Goal: Check status: Check status

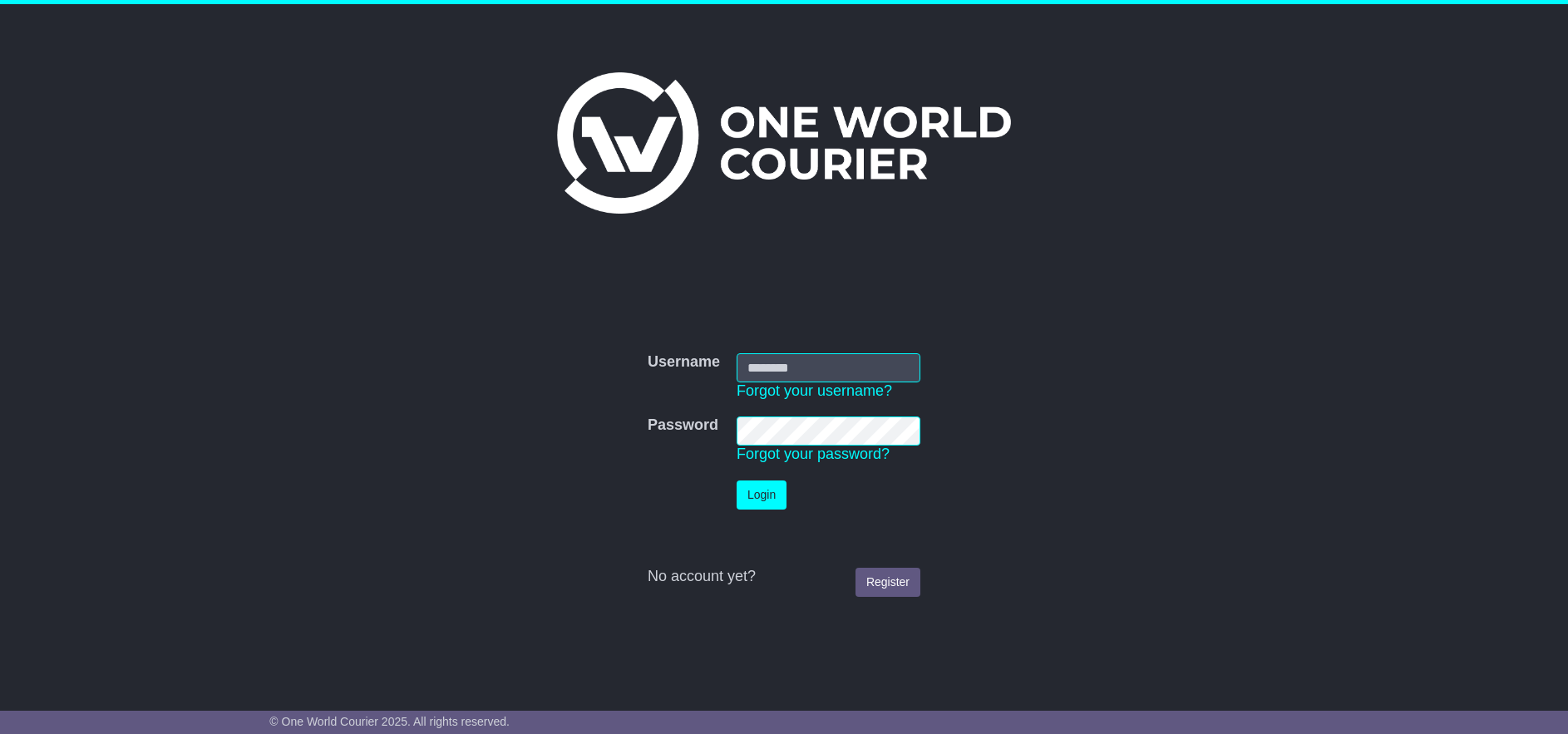
type input "******"
click at [772, 497] on button "Login" at bounding box center [761, 495] width 50 height 29
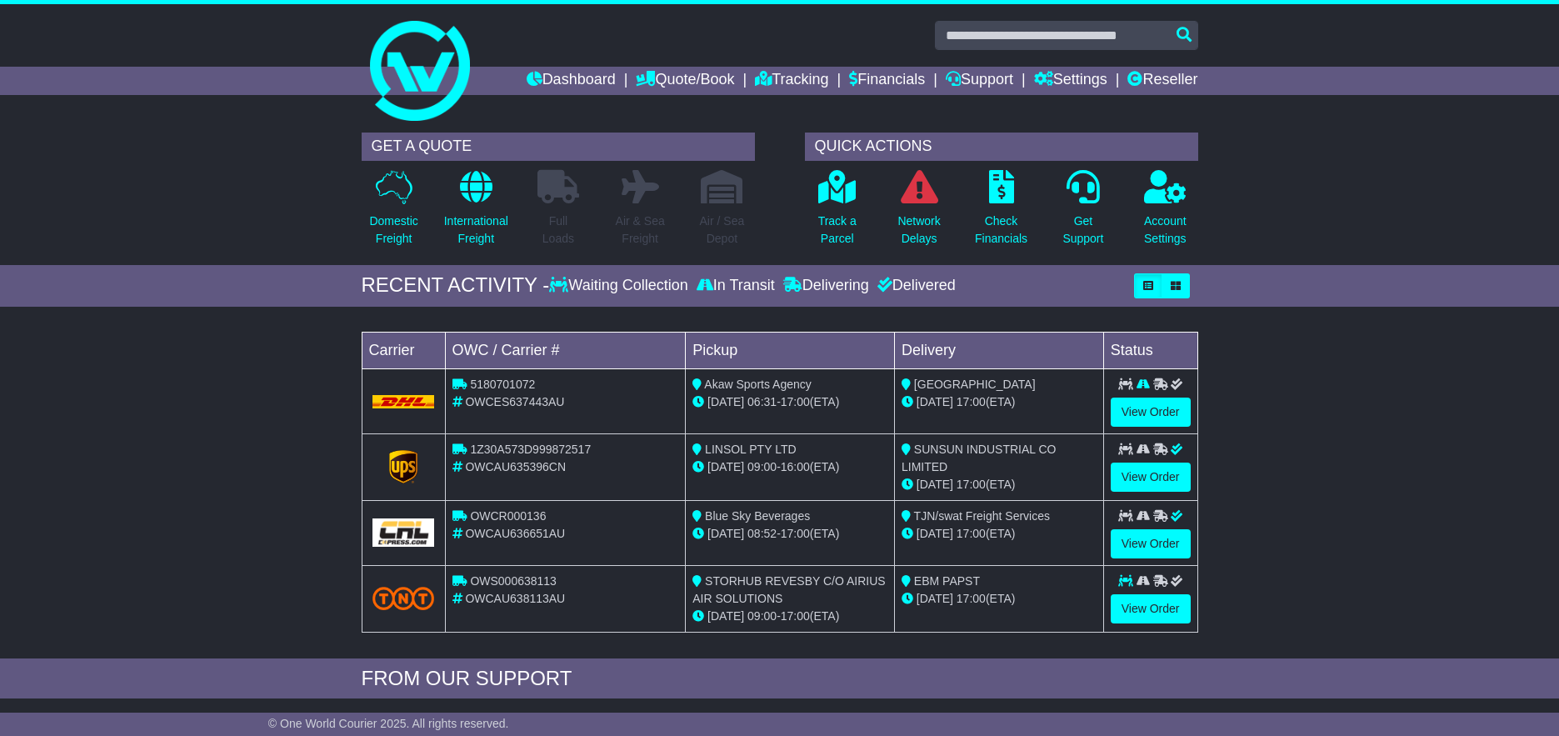
click at [858, 223] on div "Track a Parcel" at bounding box center [838, 213] width 82 height 88
click at [843, 234] on p "Track a Parcel" at bounding box center [837, 230] width 38 height 35
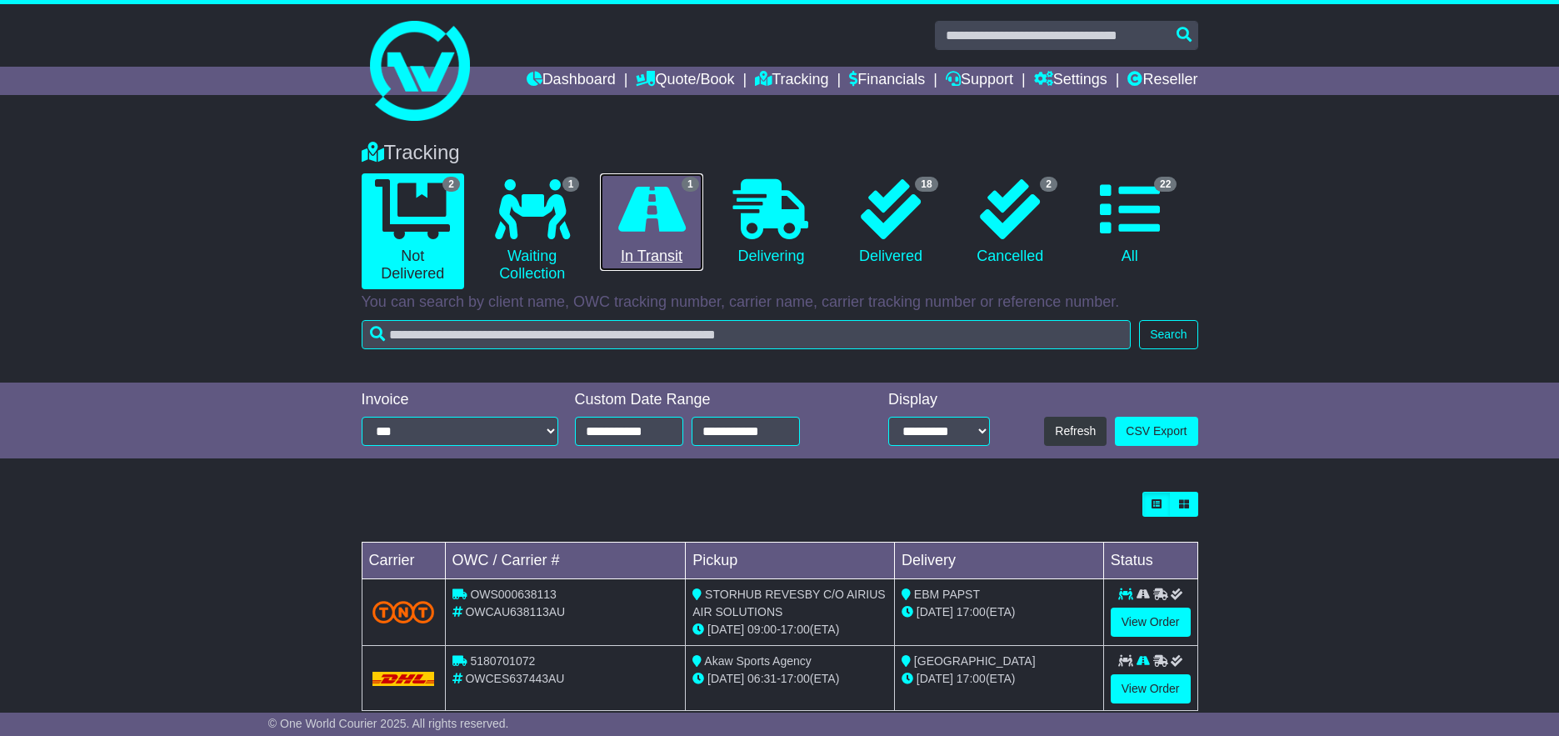
click at [619, 238] on icon at bounding box center [652, 209] width 68 height 60
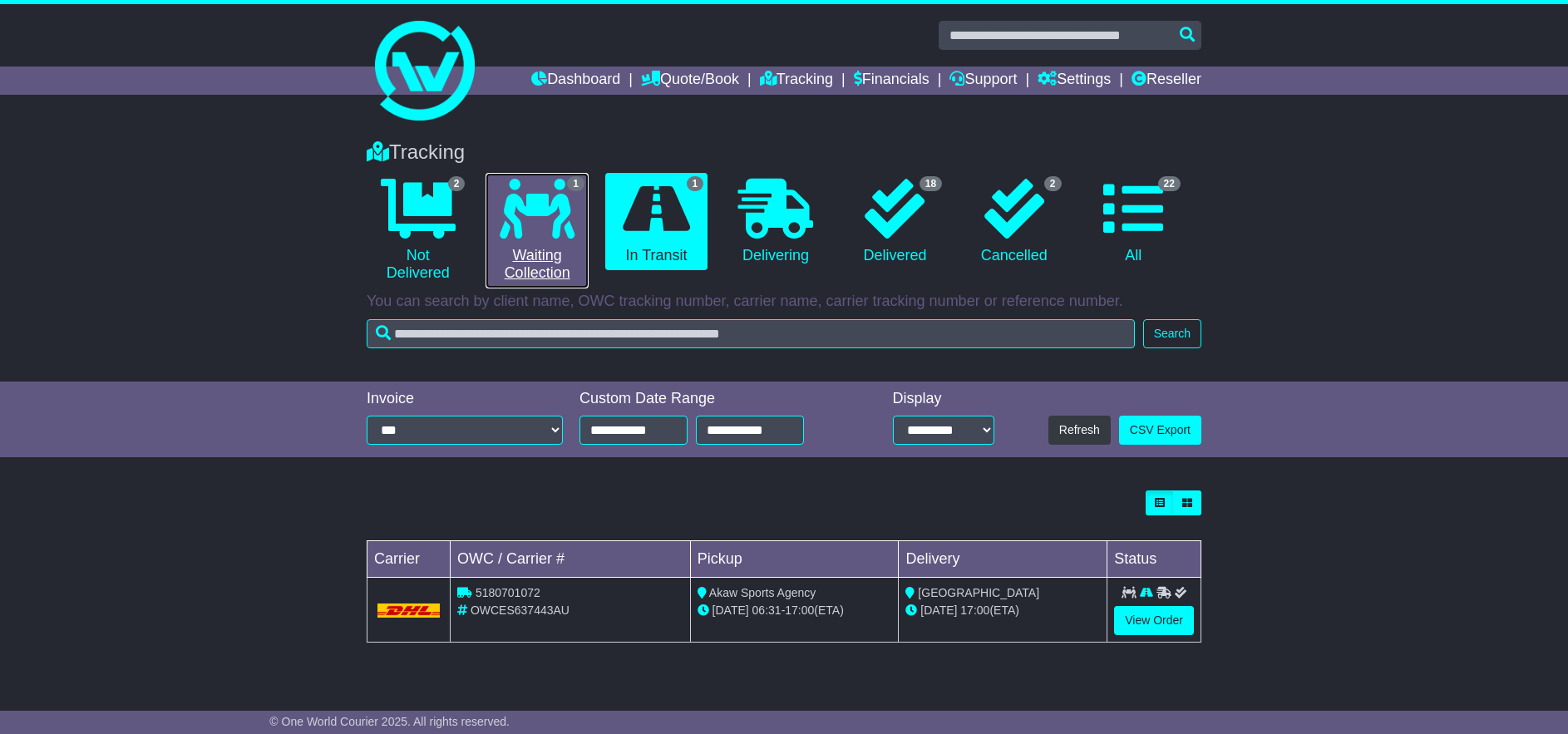
click at [554, 239] on link "1 Waiting Collection" at bounding box center [537, 230] width 103 height 116
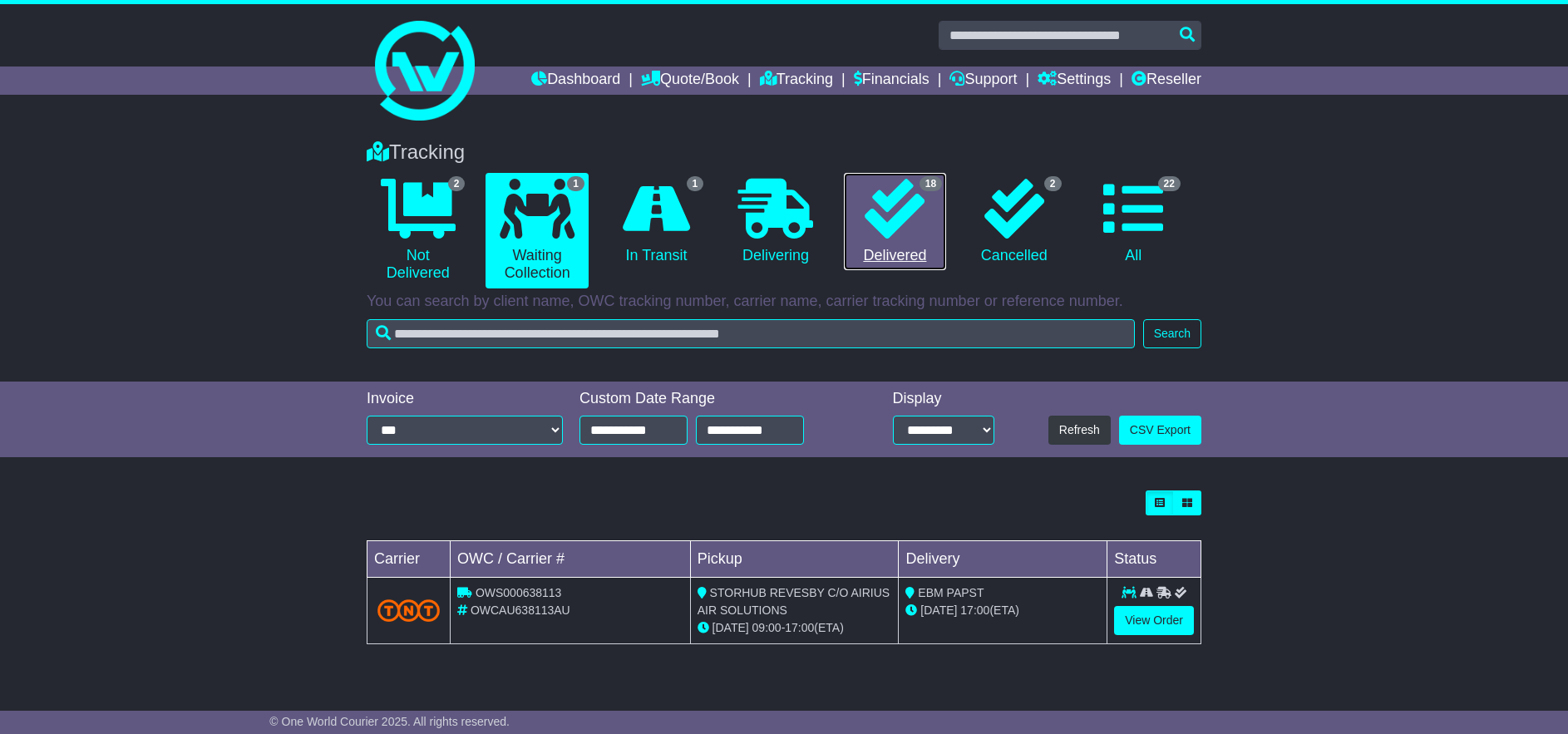
click at [867, 215] on icon at bounding box center [895, 208] width 60 height 60
